Goal: Complete application form

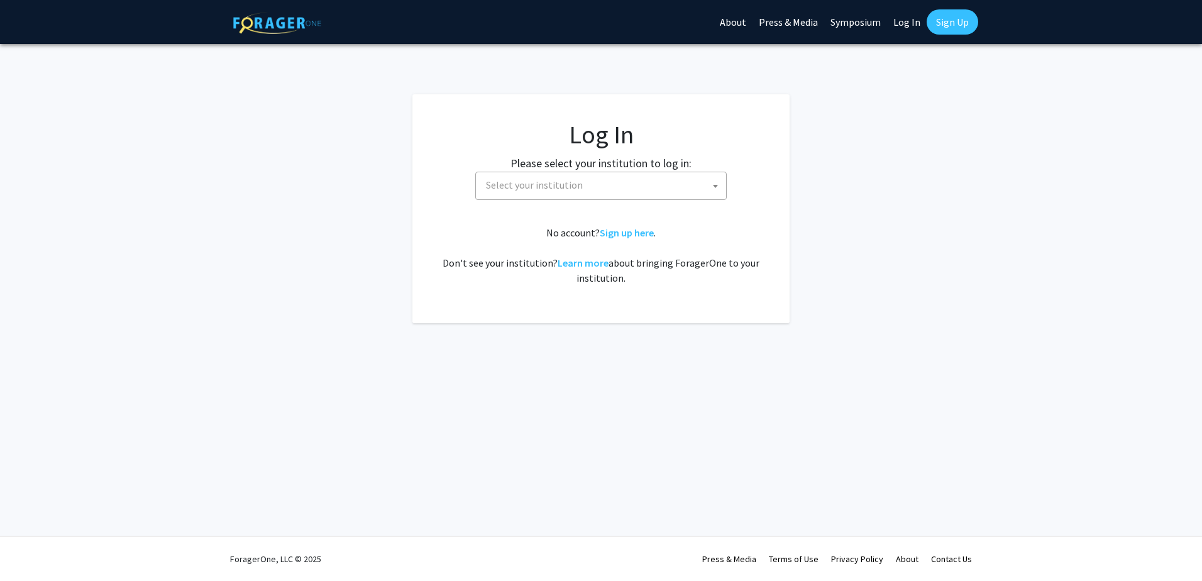
click at [655, 185] on span "Select your institution" at bounding box center [603, 185] width 245 height 26
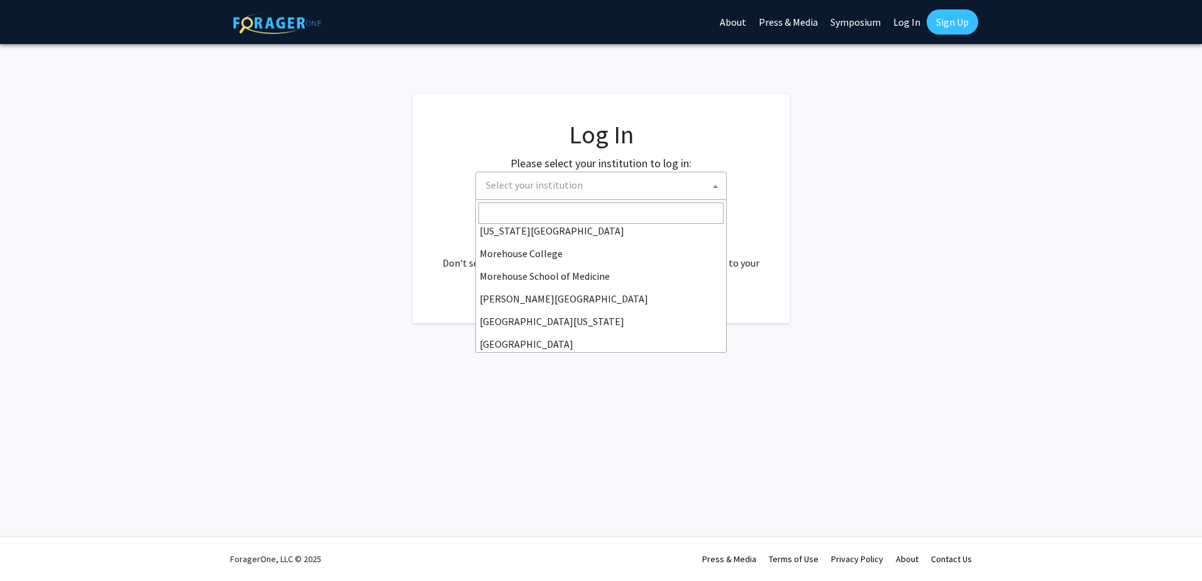
scroll to position [440, 0]
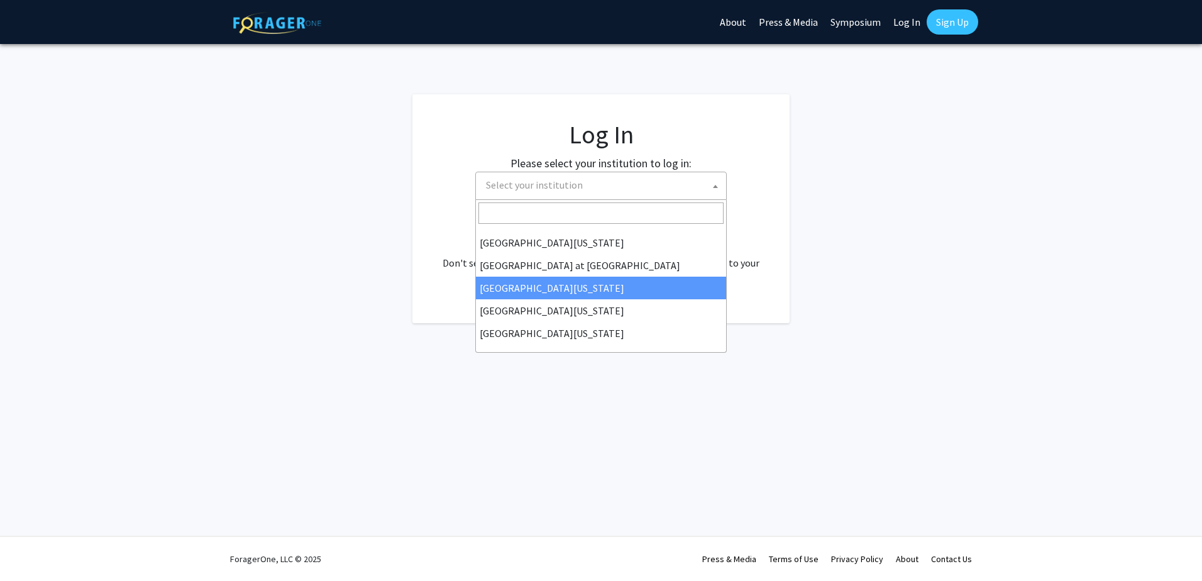
select select "13"
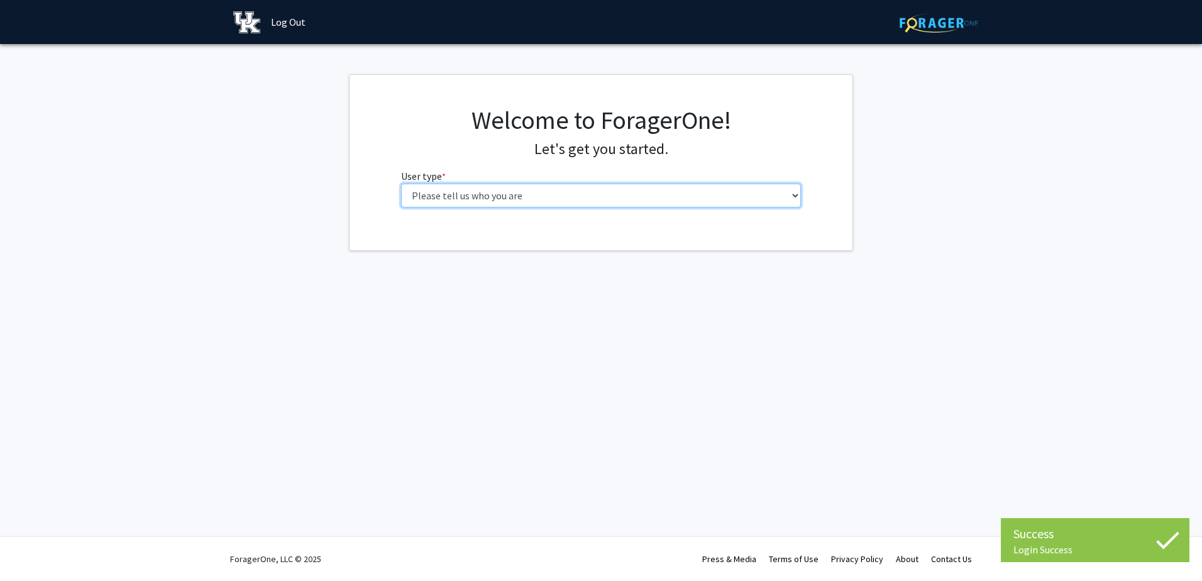
click at [532, 192] on select "Please tell us who you are Undergraduate Student Master's Student Doctoral Cand…" at bounding box center [601, 196] width 400 height 24
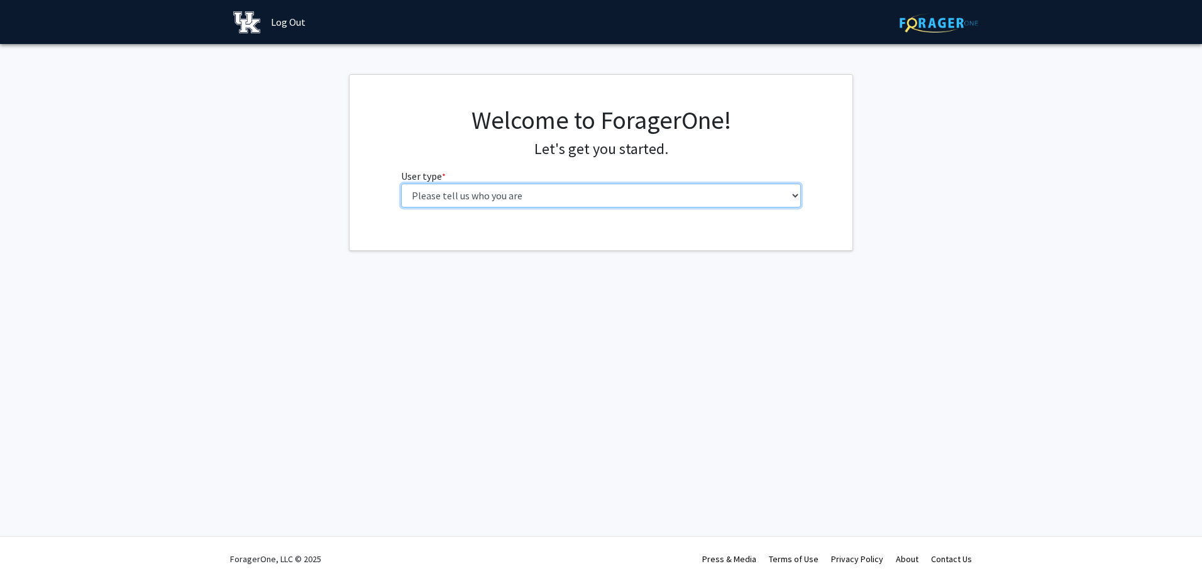
select select "6: adminAssistant"
click at [401, 184] on select "Please tell us who you are Undergraduate Student Master's Student Doctoral Cand…" at bounding box center [601, 196] width 400 height 24
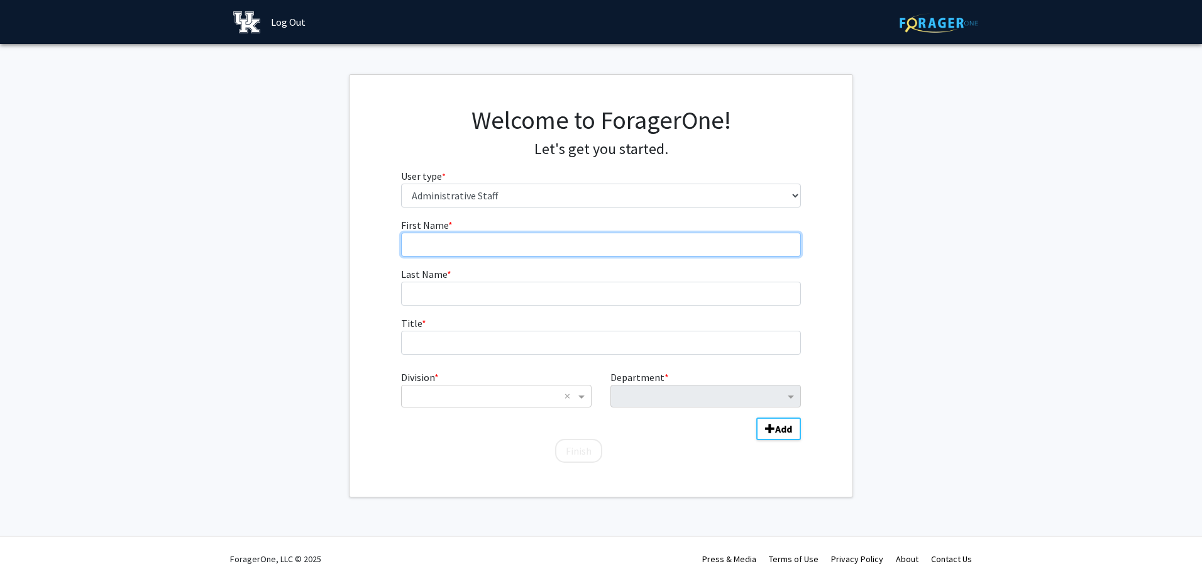
click at [467, 240] on input "First Name * required" at bounding box center [601, 245] width 400 height 24
type input "Jade"
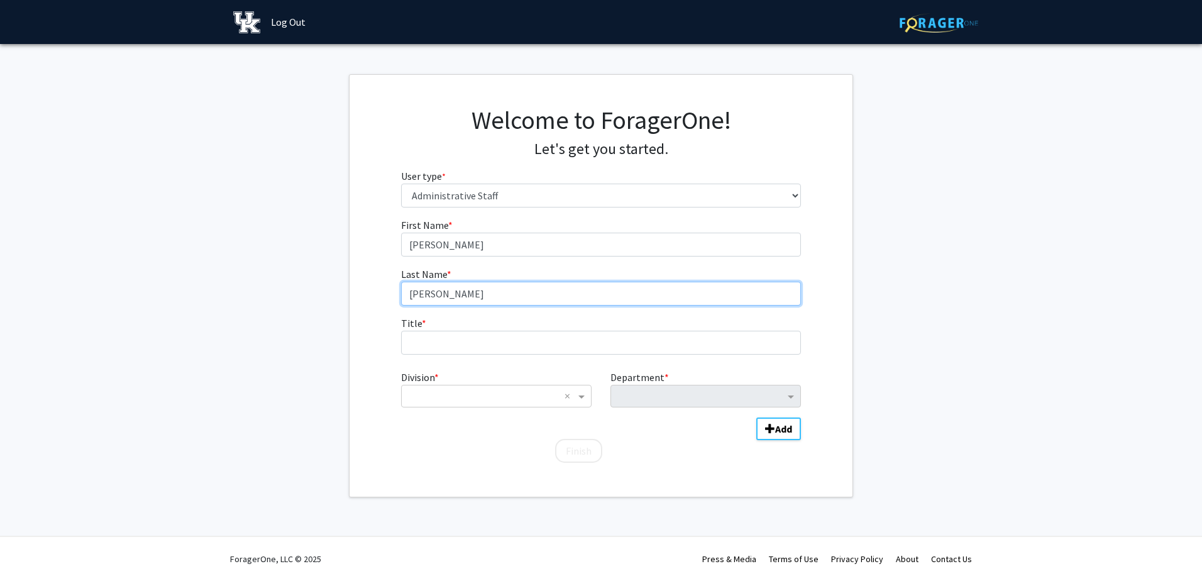
type input "Watson"
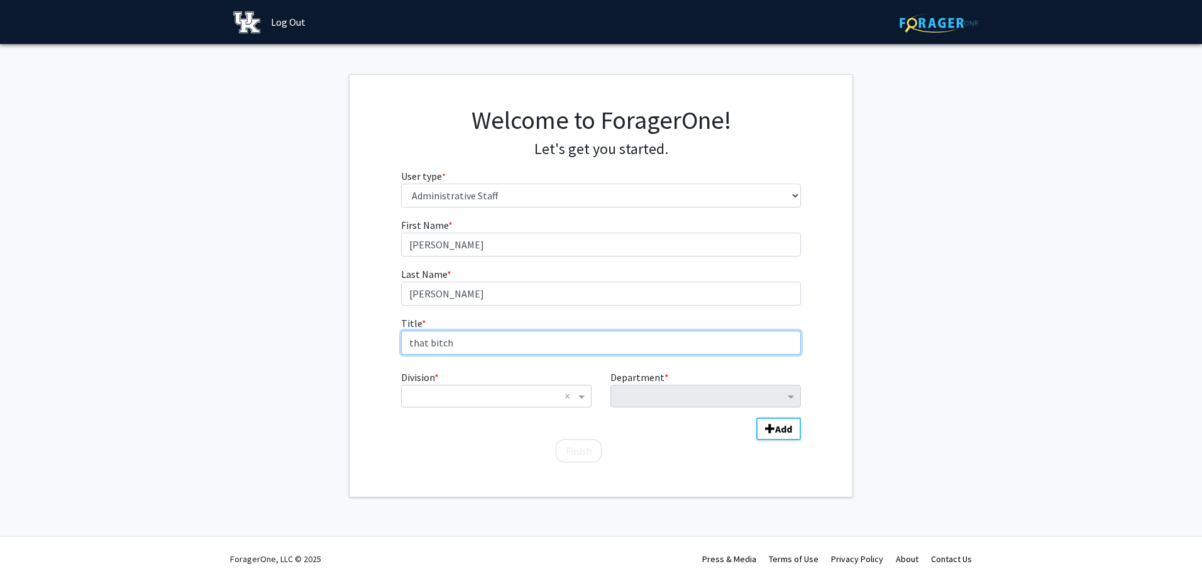
type input "that bitch"
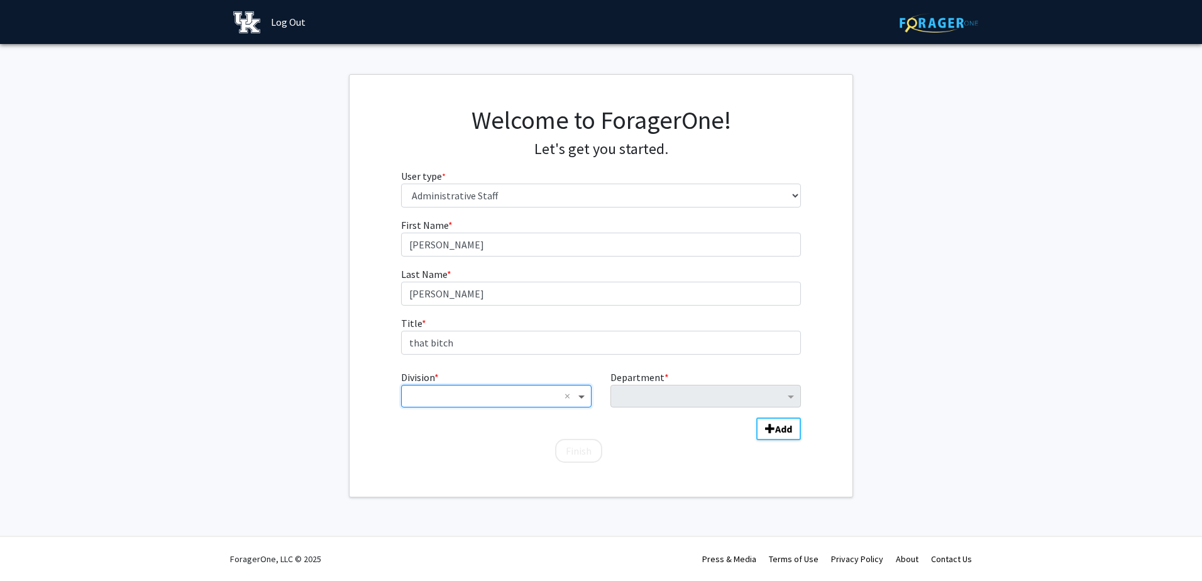
click at [581, 398] on span "Division" at bounding box center [583, 395] width 16 height 15
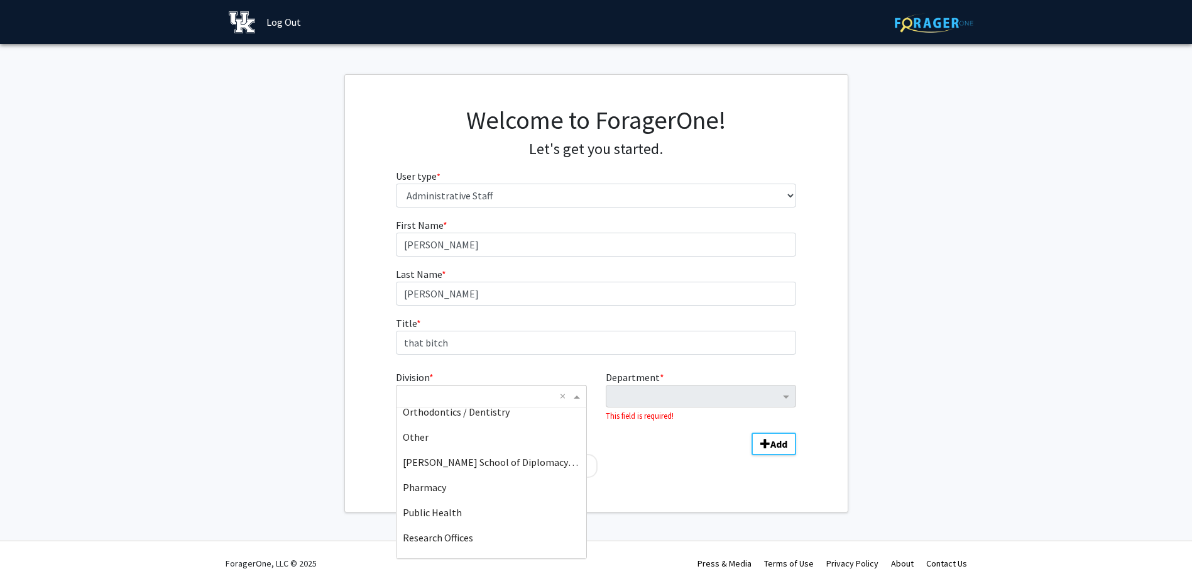
scroll to position [955, 0]
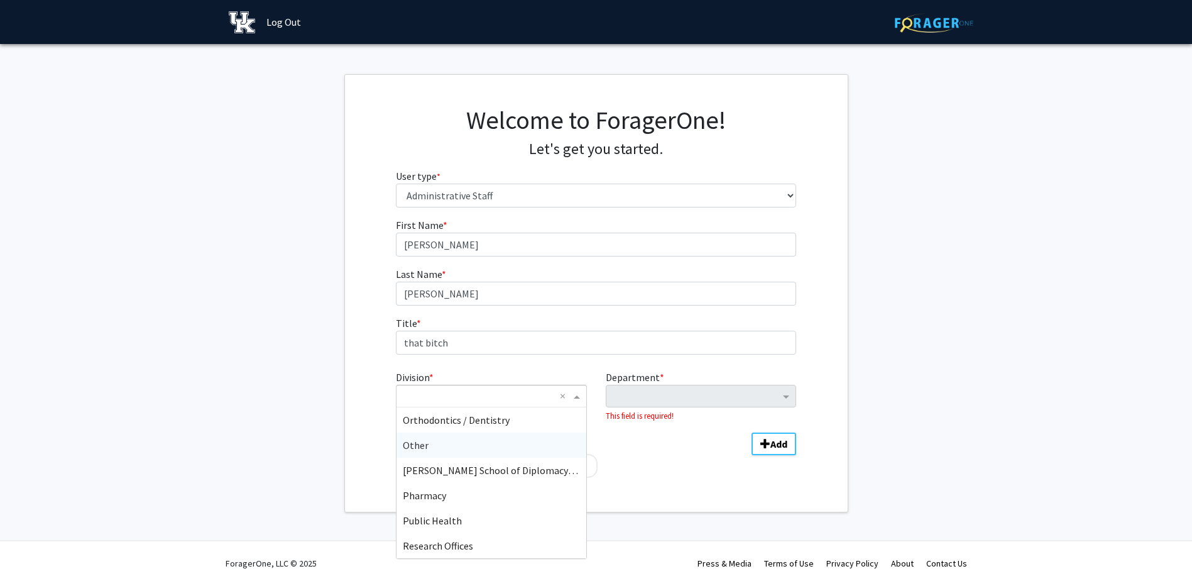
click at [452, 448] on div "Other" at bounding box center [491, 444] width 189 height 25
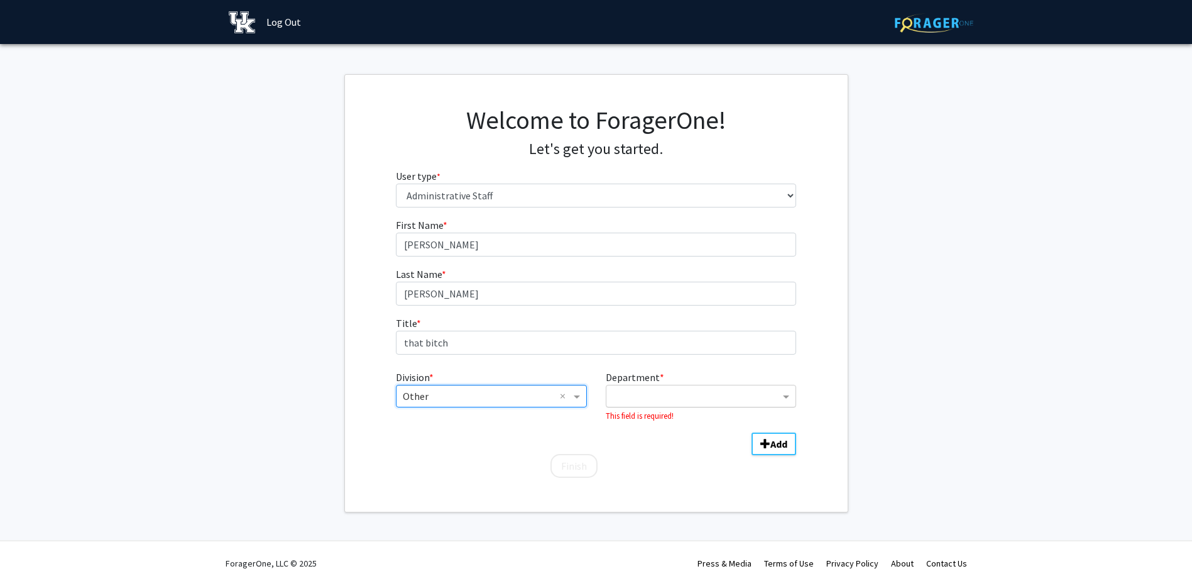
click at [646, 399] on input "Department" at bounding box center [696, 396] width 167 height 15
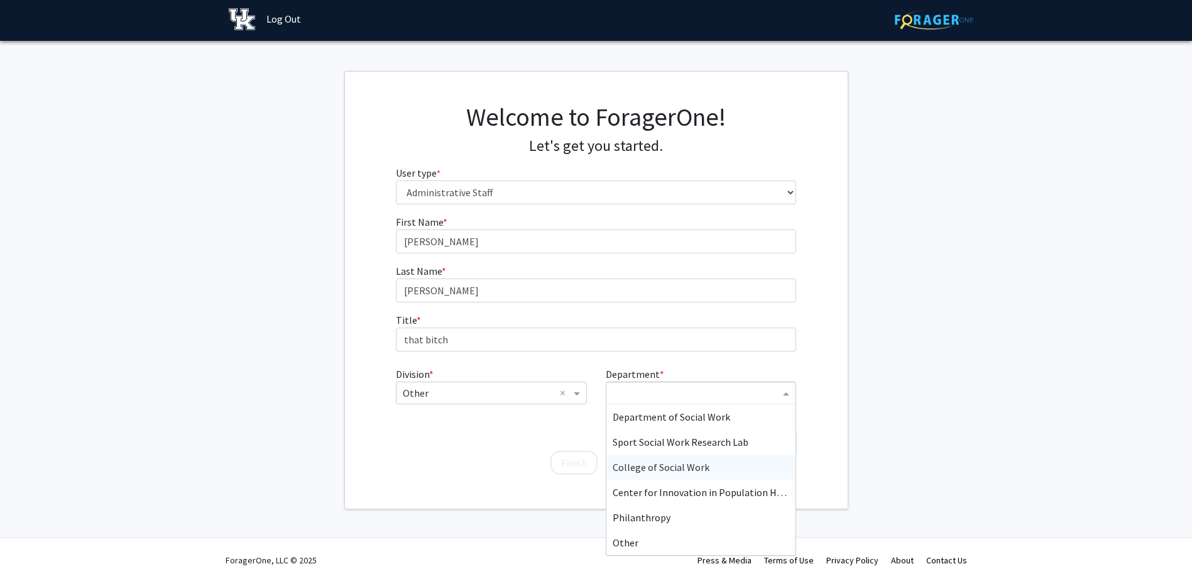
scroll to position [4, 0]
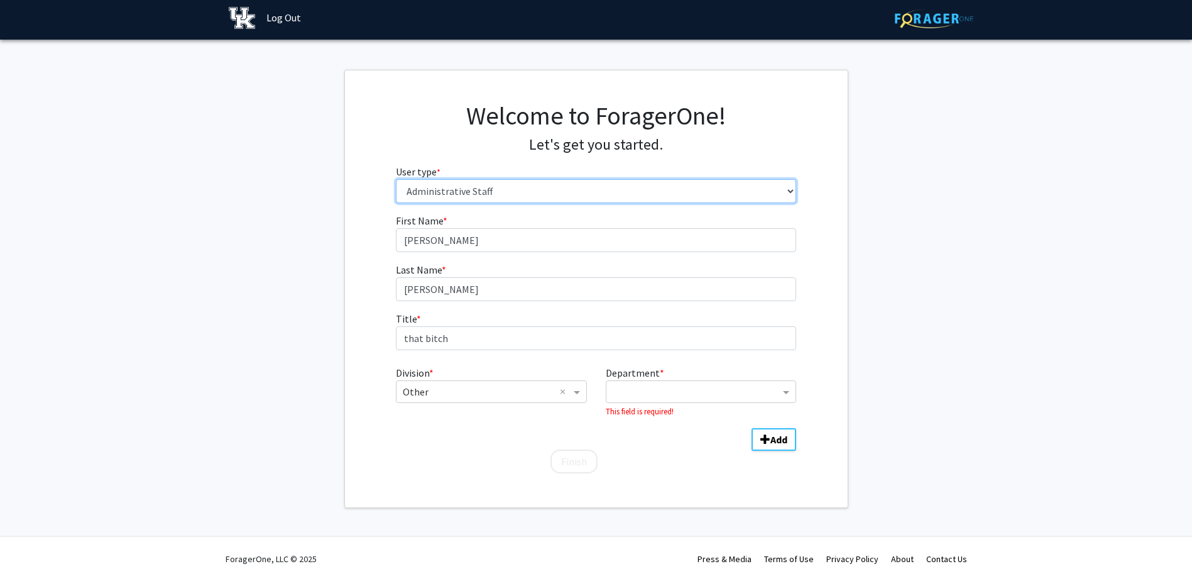
click at [624, 187] on select "Please tell us who you are Undergraduate Student Master's Student Doctoral Cand…" at bounding box center [596, 191] width 400 height 24
